Goal: Find specific fact: Find specific fact

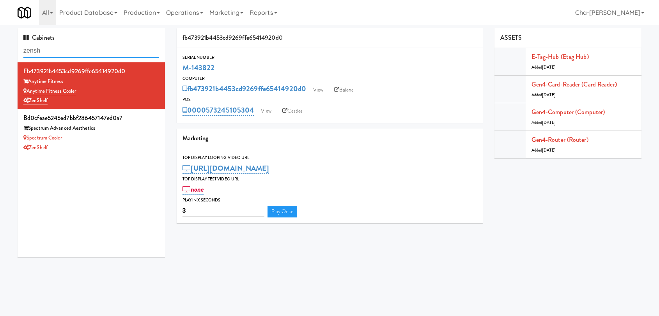
click at [105, 49] on input "zensh" at bounding box center [91, 51] width 136 height 14
paste input "[PERSON_NAME]"
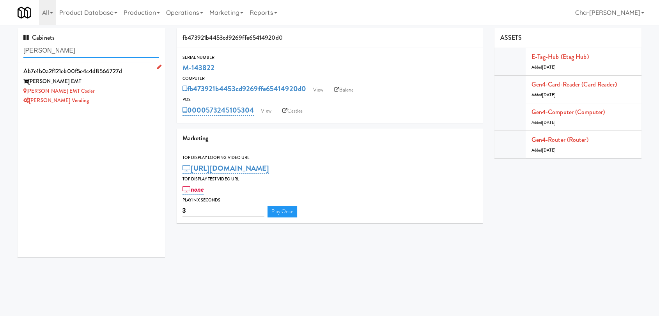
type input "[PERSON_NAME]"
click at [105, 94] on div "[PERSON_NAME] EMT Cooler" at bounding box center [91, 92] width 136 height 10
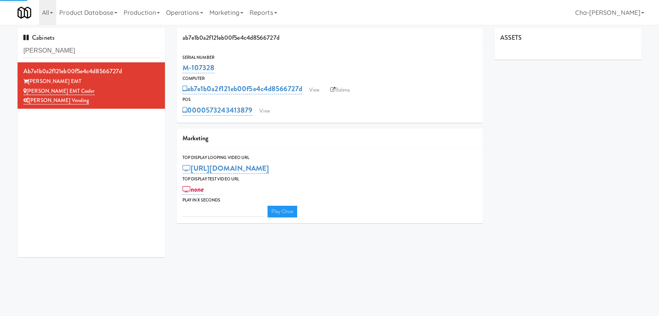
type input "3"
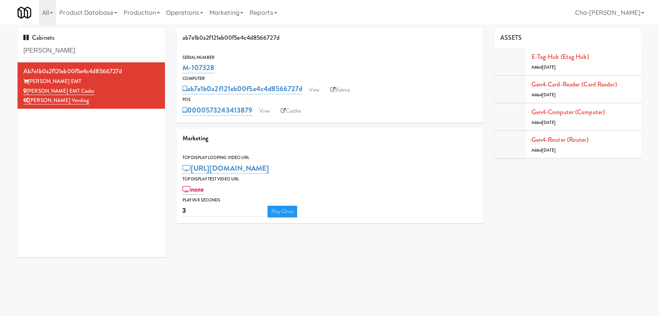
drag, startPoint x: 226, startPoint y: 64, endPoint x: 181, endPoint y: 65, distance: 44.9
click at [181, 65] on div "Serial Number M-107328" at bounding box center [330, 64] width 306 height 21
copy link "M-107328"
